Goal: Information Seeking & Learning: Learn about a topic

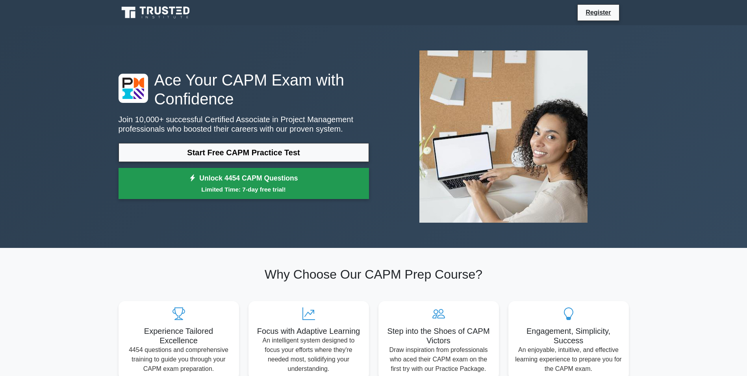
click at [240, 185] on small "Limited Time: 7-day free trial!" at bounding box center [243, 189] width 231 height 9
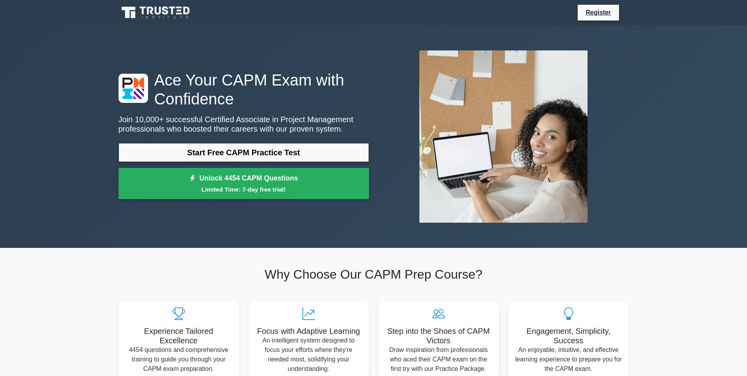
click at [137, 15] on icon at bounding box center [156, 12] width 76 height 15
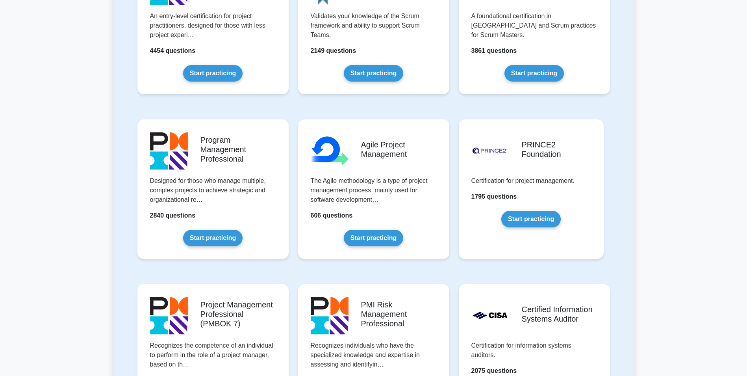
scroll to position [394, 0]
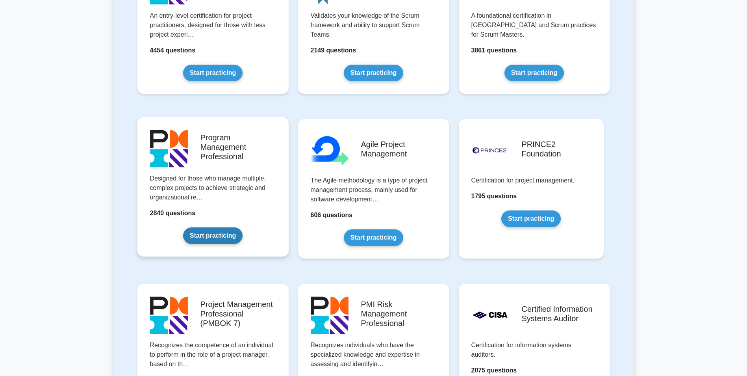
click at [210, 234] on link "Start practicing" at bounding box center [212, 235] width 59 height 17
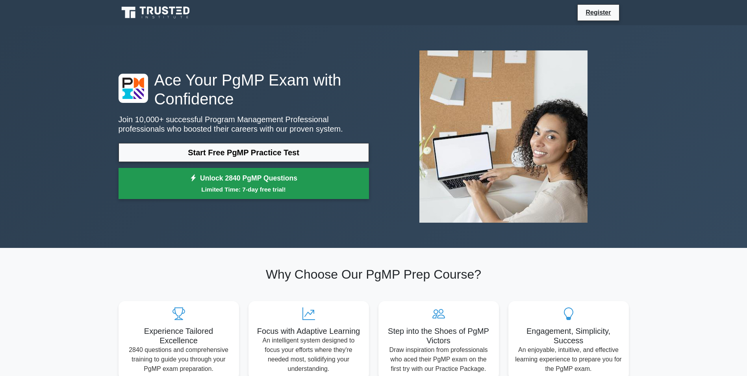
click at [264, 177] on link "Unlock 2840 PgMP Questions Limited Time: 7-day free trial!" at bounding box center [243, 183] width 250 height 31
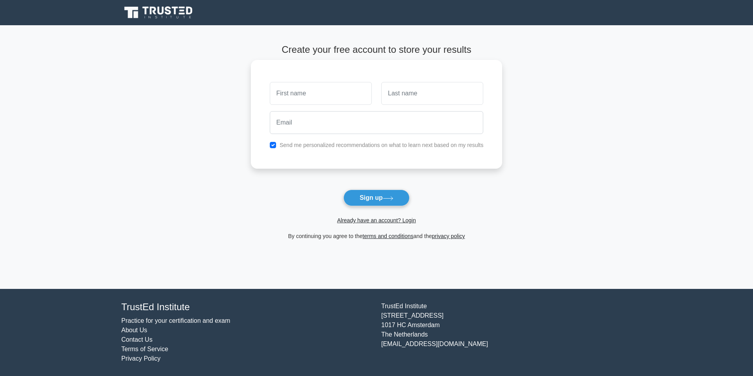
click at [319, 94] on input "text" at bounding box center [321, 93] width 102 height 23
type input "mohammad"
type input "daher"
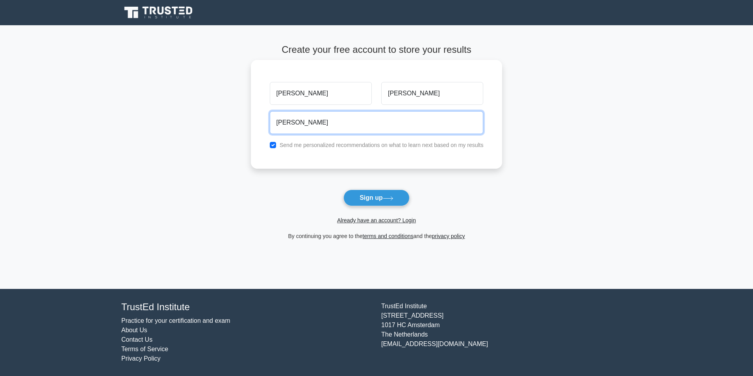
drag, startPoint x: 313, startPoint y: 123, endPoint x: 312, endPoint y: 127, distance: 4.4
click at [312, 127] on input "mohammad" at bounding box center [377, 122] width 214 height 23
click at [302, 122] on input "mohammad" at bounding box center [377, 122] width 214 height 23
drag, startPoint x: 305, startPoint y: 125, endPoint x: 301, endPoint y: 125, distance: 4.7
click at [301, 125] on input "wefwf@1e.wer" at bounding box center [377, 122] width 214 height 23
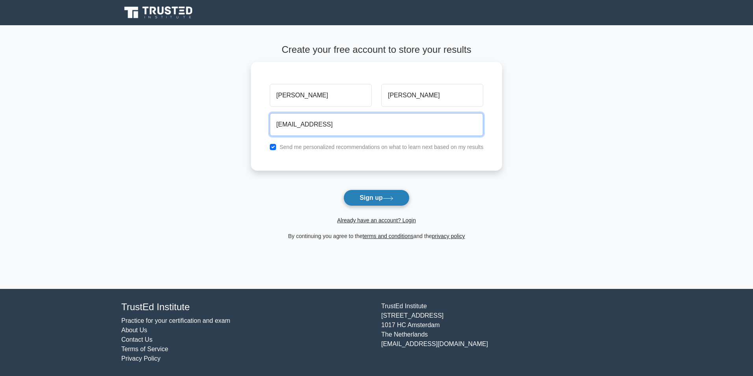
type input "wefwf@grdt.wer"
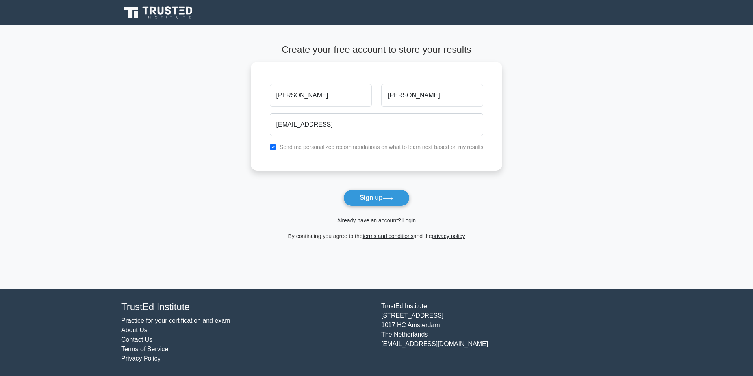
click at [363, 192] on button "Sign up" at bounding box center [376, 197] width 66 height 17
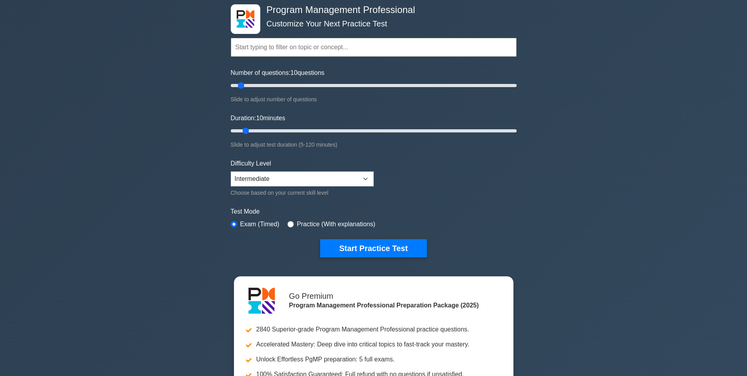
scroll to position [39, 0]
click at [287, 84] on input "Number of questions: 40 questions" at bounding box center [374, 85] width 286 height 9
drag, startPoint x: 283, startPoint y: 85, endPoint x: 299, endPoint y: 87, distance: 16.6
type input "50"
click at [299, 87] on input "Number of questions: 50 questions" at bounding box center [374, 85] width 286 height 9
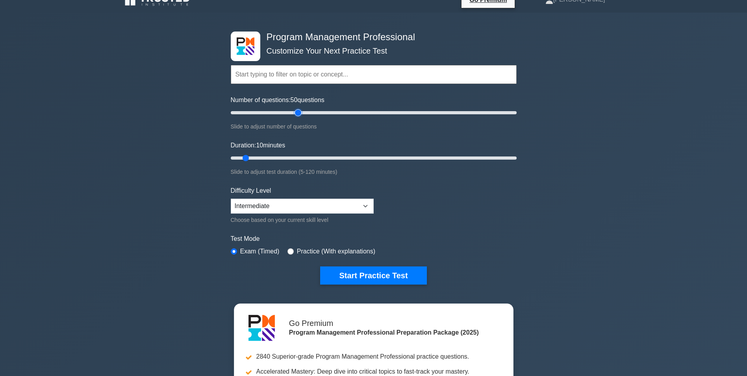
scroll to position [0, 0]
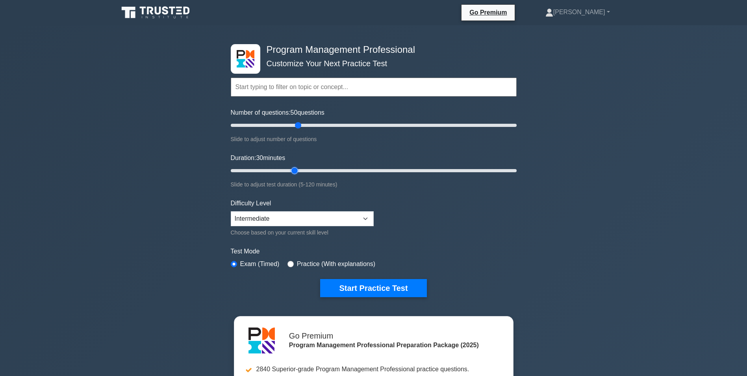
drag, startPoint x: 270, startPoint y: 170, endPoint x: 298, endPoint y: 174, distance: 28.7
type input "30"
click at [298, 171] on input "Duration: 30 minutes" at bounding box center [374, 170] width 286 height 9
click at [355, 217] on select "Beginner Intermediate Expert" at bounding box center [302, 218] width 143 height 15
select select "expert"
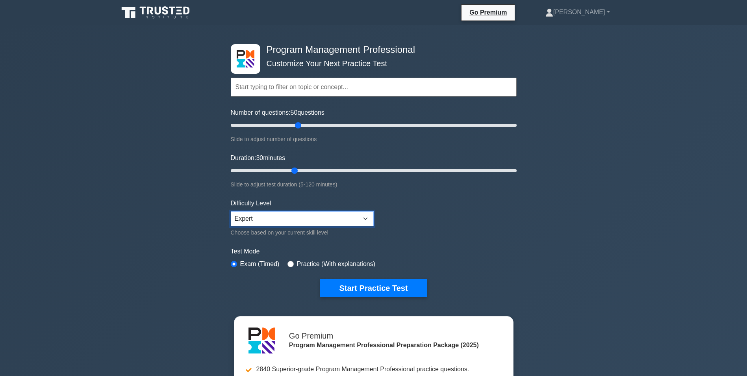
click at [231, 211] on select "Beginner Intermediate Expert" at bounding box center [302, 218] width 143 height 15
click at [297, 265] on label "Practice (With explanations)" at bounding box center [336, 263] width 78 height 9
click at [293, 263] on div "Practice (With explanations)" at bounding box center [331, 263] width 88 height 9
click at [289, 265] on input "radio" at bounding box center [290, 264] width 6 height 6
radio input "true"
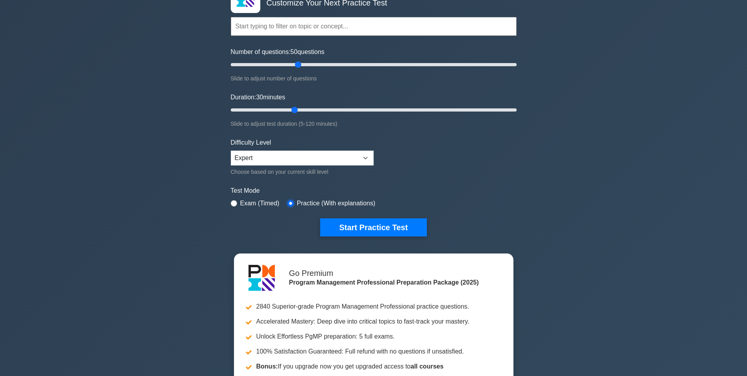
scroll to position [157, 0]
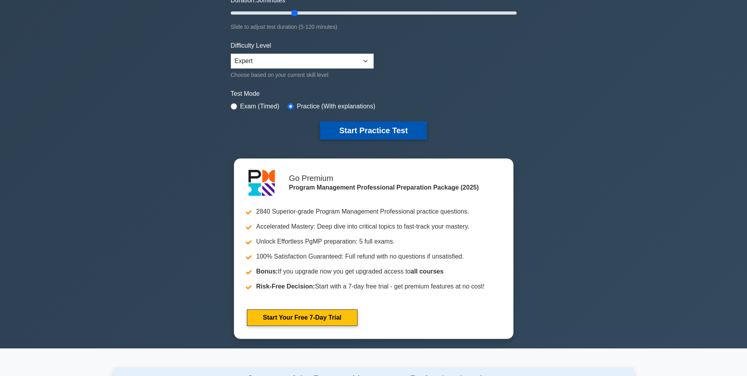
click at [369, 135] on button "Start Practice Test" at bounding box center [373, 130] width 106 height 18
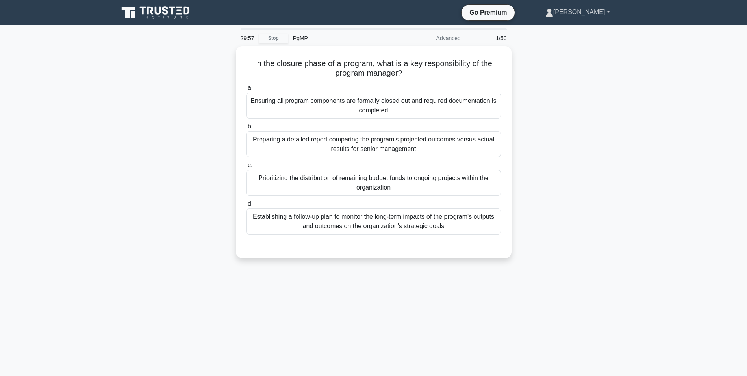
click at [598, 14] on link "[PERSON_NAME]" at bounding box center [577, 12] width 102 height 16
click at [623, 167] on div "In the closure phase of a program, what is a key responsibility of the program …" at bounding box center [374, 156] width 520 height 221
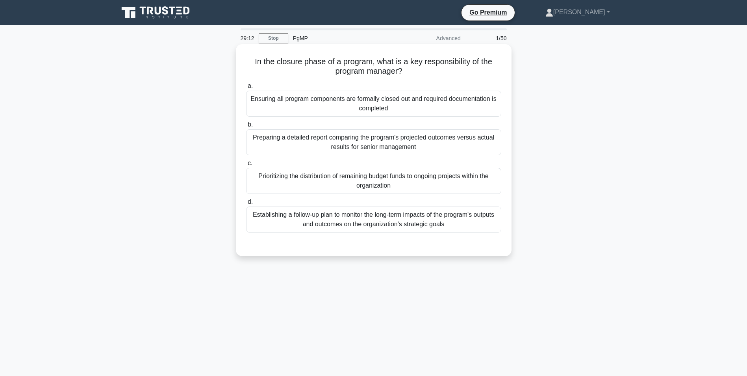
click at [334, 95] on div "Ensuring all program components are formally closed out and required documentat…" at bounding box center [373, 104] width 255 height 26
click at [246, 89] on input "a. Ensuring all program components are formally closed out and required documen…" at bounding box center [246, 85] width 0 height 5
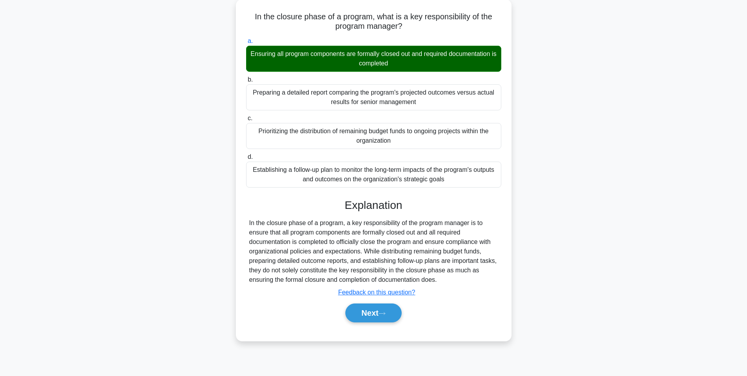
scroll to position [50, 0]
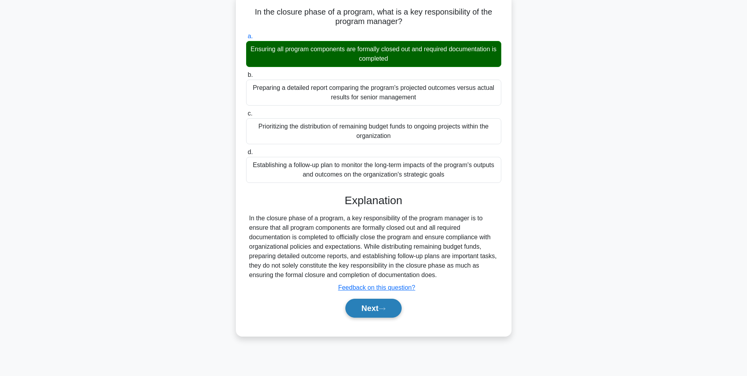
click at [357, 315] on button "Next" at bounding box center [373, 307] width 56 height 19
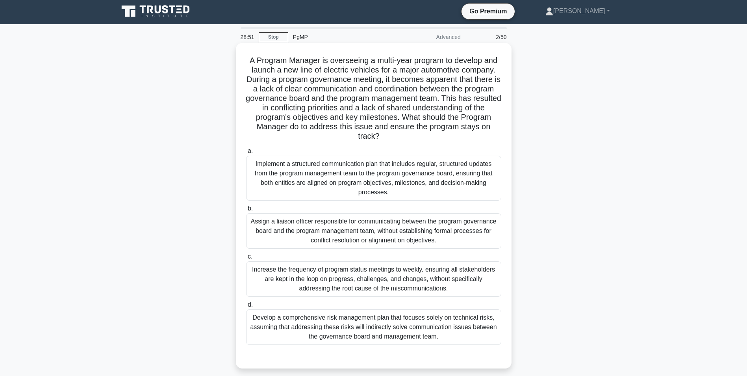
scroll to position [0, 0]
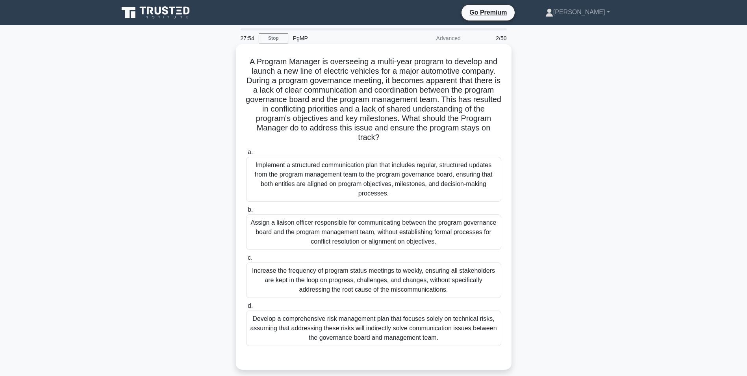
click at [372, 279] on div "Increase the frequency of program status meetings to weekly, ensuring all stake…" at bounding box center [373, 279] width 255 height 35
click at [246, 260] on input "c. Increase the frequency of program status meetings to weekly, ensuring all st…" at bounding box center [246, 257] width 0 height 5
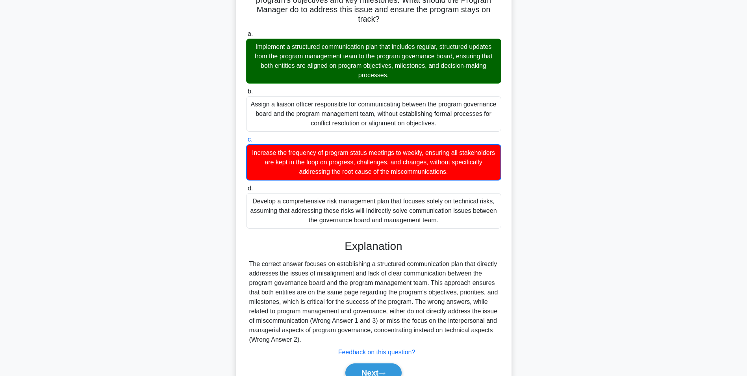
scroll to position [158, 0]
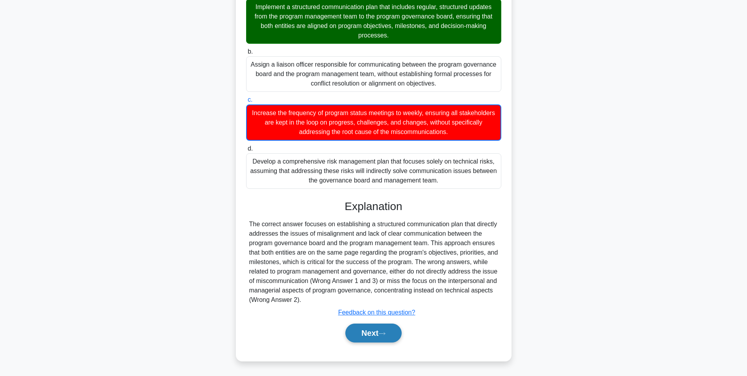
click at [361, 329] on button "Next" at bounding box center [373, 332] width 56 height 19
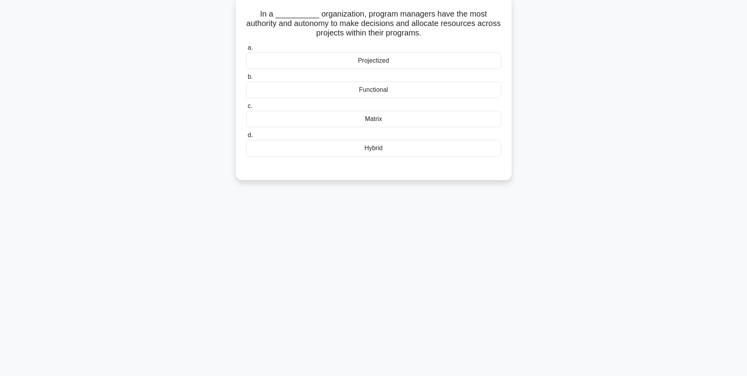
scroll to position [0, 0]
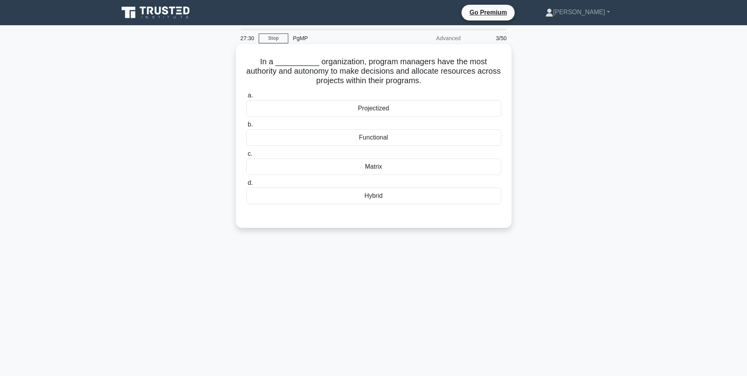
click at [376, 137] on div "Functional" at bounding box center [373, 137] width 255 height 17
click at [246, 127] on input "b. Functional" at bounding box center [246, 124] width 0 height 5
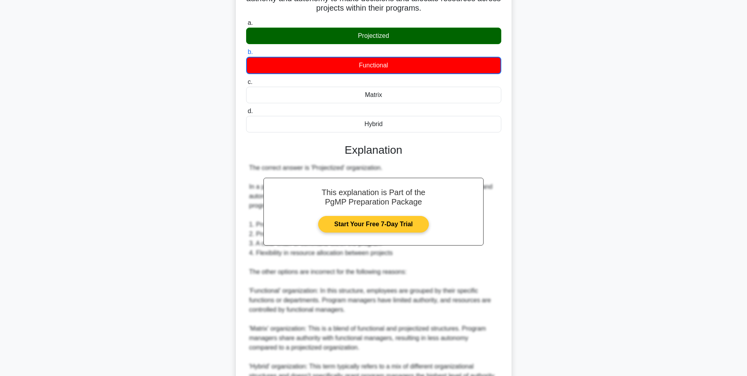
scroll to position [158, 0]
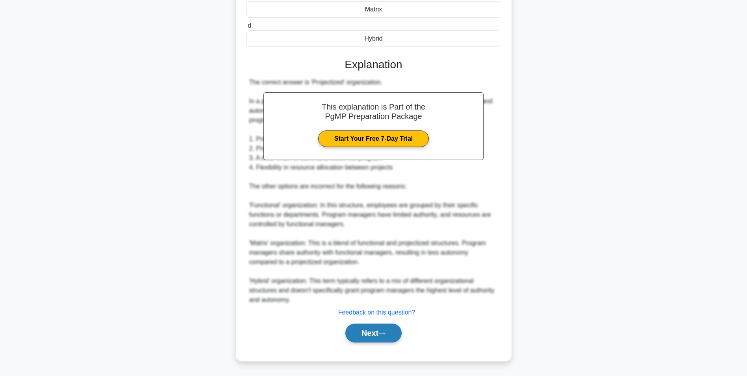
click at [364, 330] on button "Next" at bounding box center [373, 332] width 56 height 19
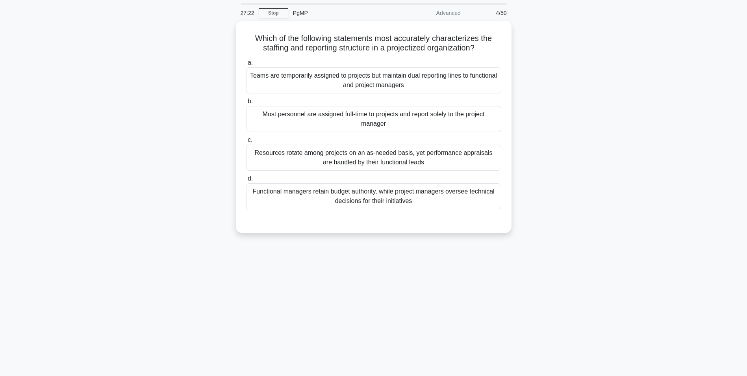
scroll to position [0, 0]
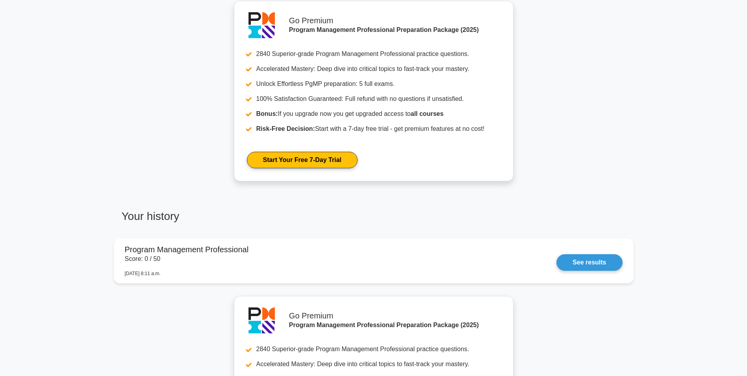
scroll to position [313, 0]
